Goal: Task Accomplishment & Management: Use online tool/utility

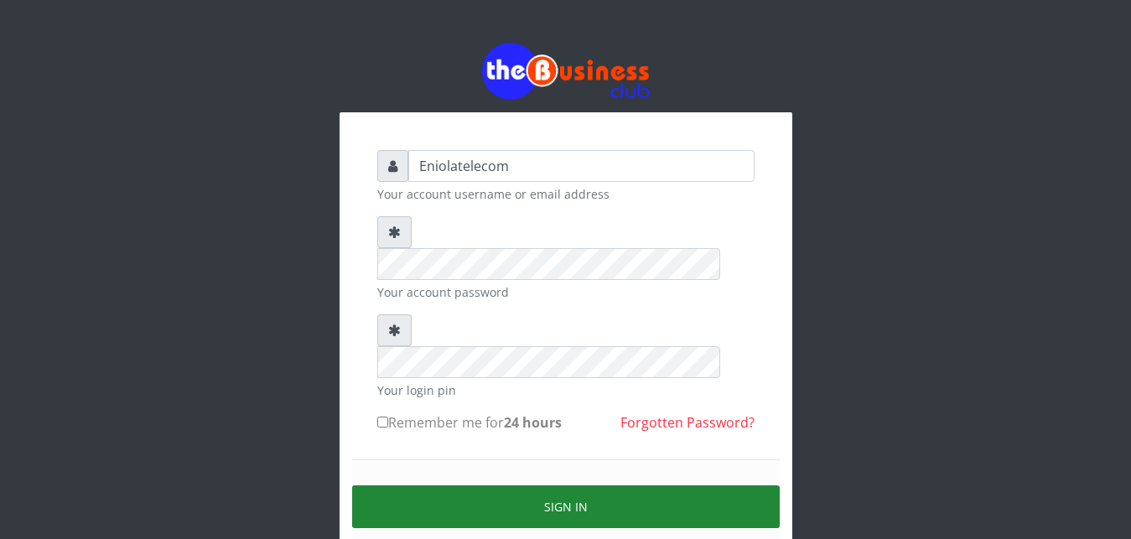
click at [564, 485] on button "Sign in" at bounding box center [565, 506] width 427 height 43
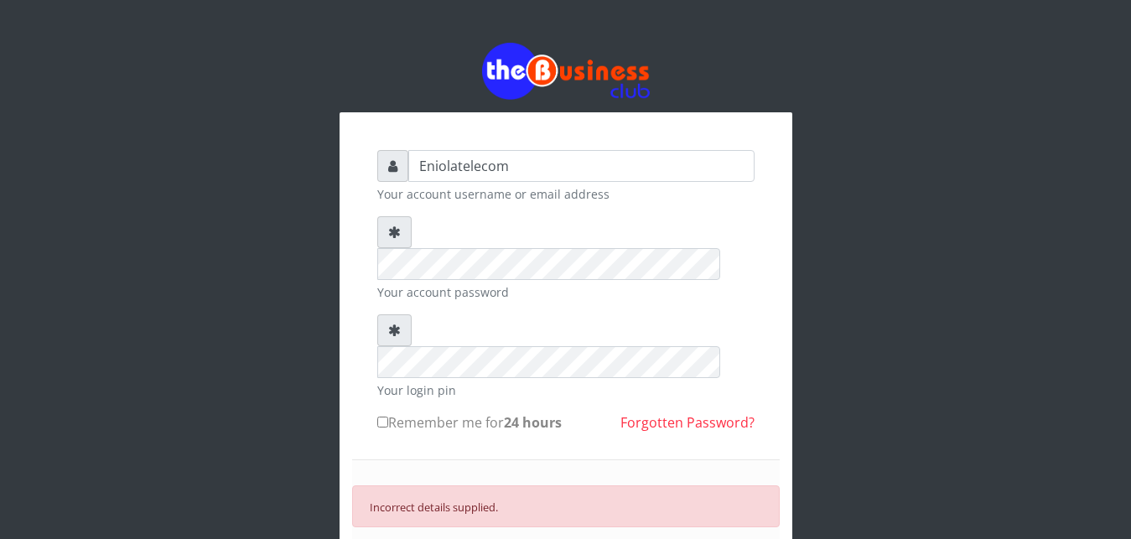
click at [564, 485] on div "Incorrect details supplied." at bounding box center [565, 506] width 427 height 42
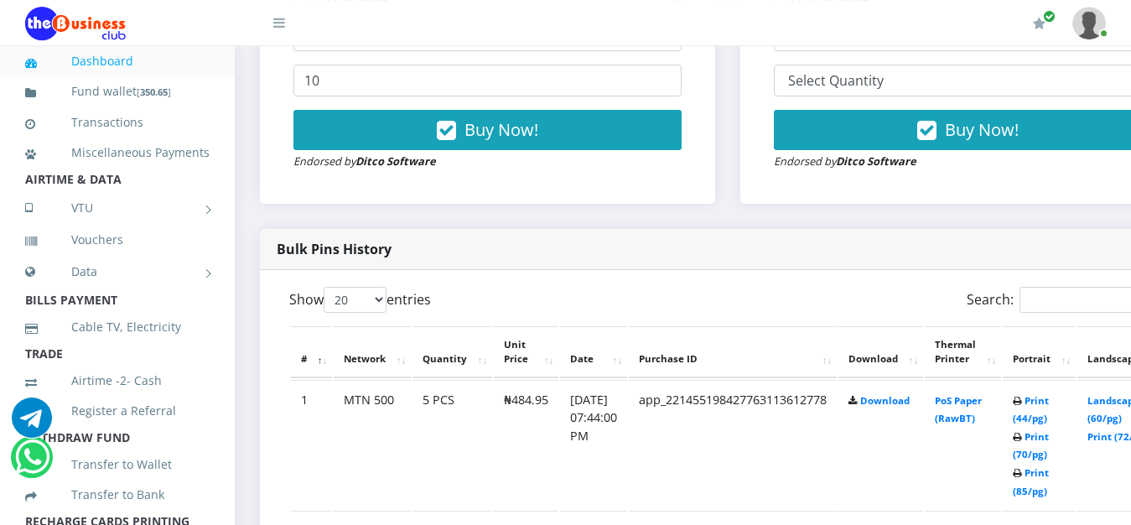
scroll to position [684, 0]
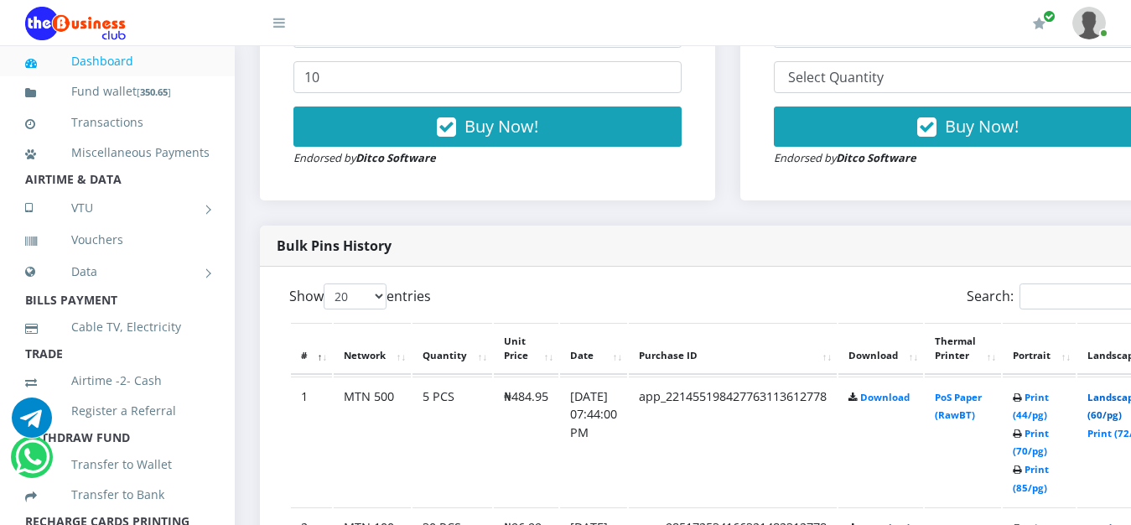
click at [1124, 403] on link "Landscape (60/pg)" at bounding box center [1113, 406] width 52 height 31
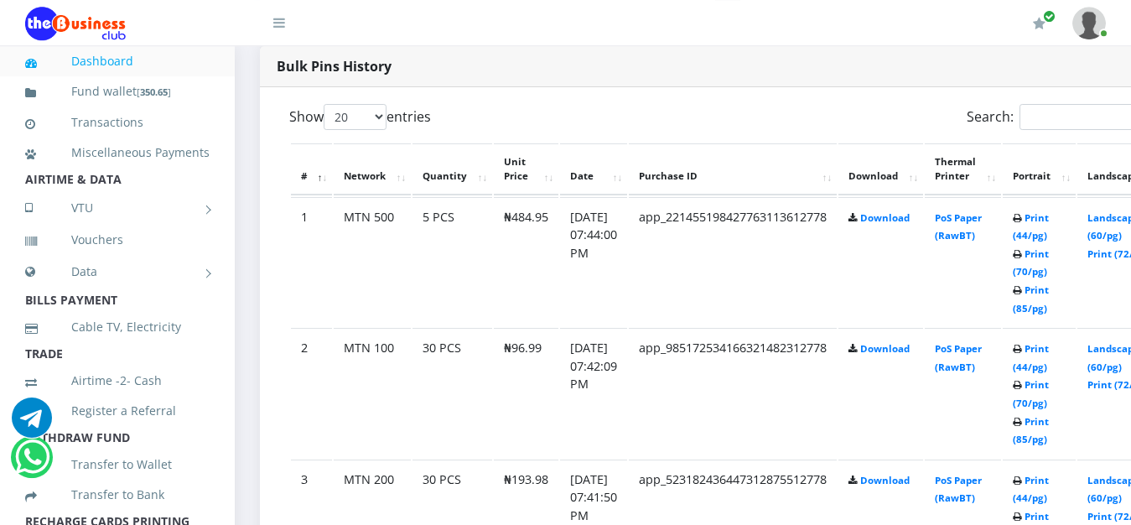
scroll to position [869, 0]
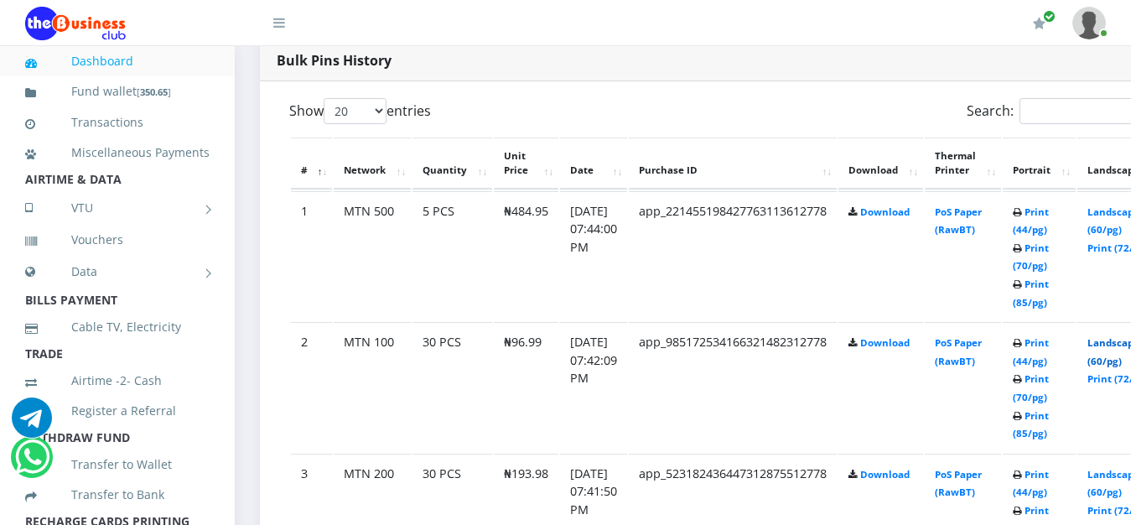
click at [1115, 345] on link "Landscape (60/pg)" at bounding box center [1113, 351] width 52 height 31
click at [1124, 346] on link "Landscape (60/pg)" at bounding box center [1113, 351] width 52 height 31
click at [1124, 479] on link "Landscape (60/pg)" at bounding box center [1113, 483] width 52 height 31
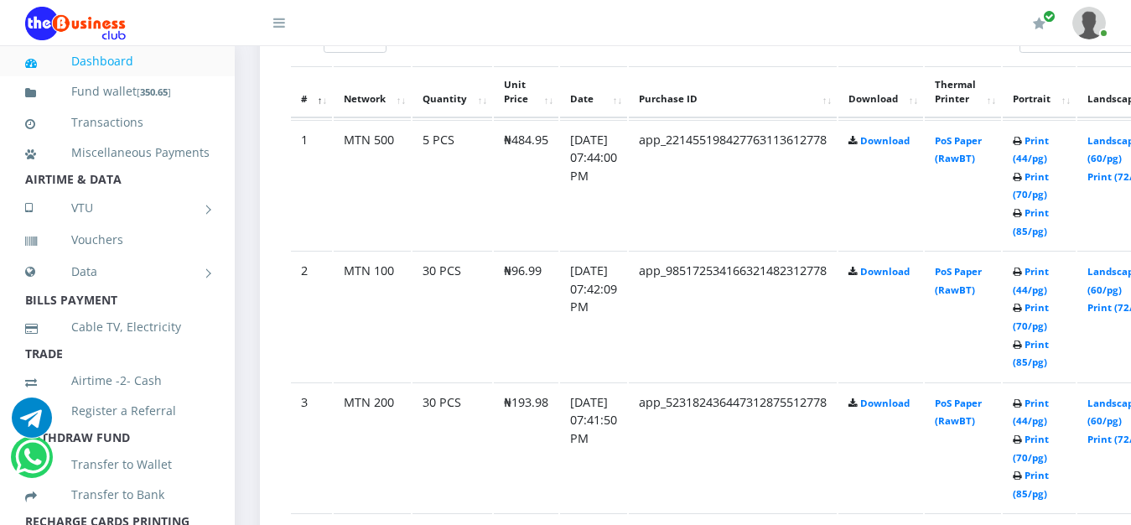
scroll to position [898, 0]
